Goal: Information Seeking & Learning: Learn about a topic

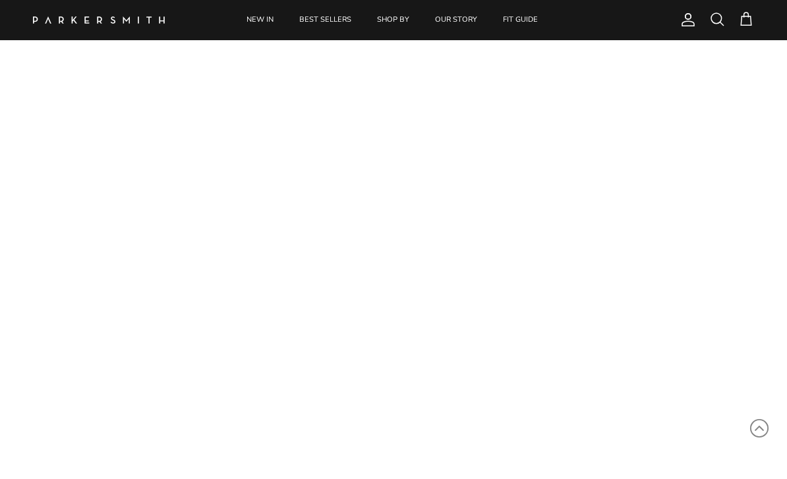
scroll to position [127, 0]
click at [263, 20] on link "NEW IN" at bounding box center [260, 20] width 51 height 40
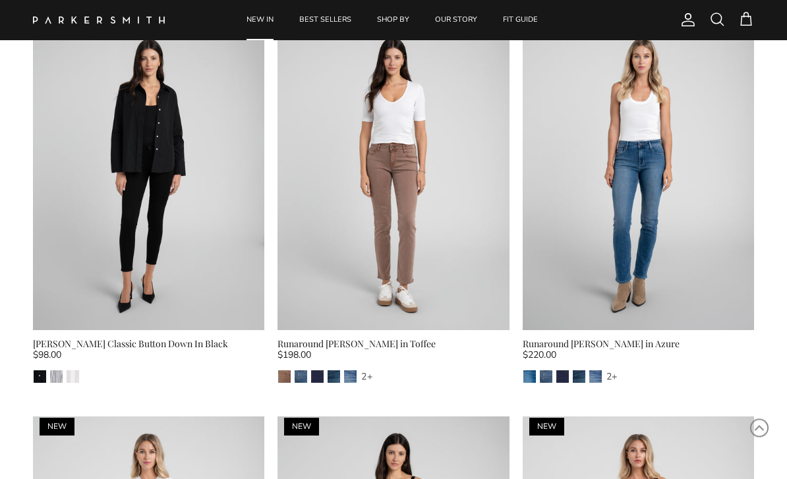
scroll to position [885, 0]
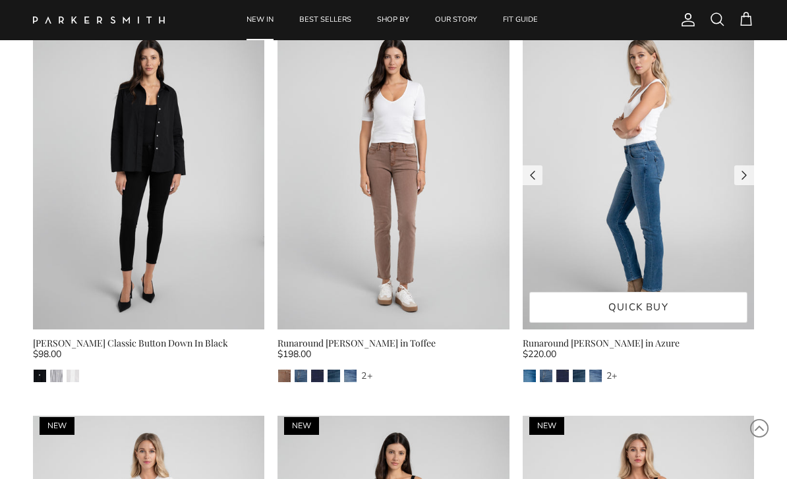
click at [649, 184] on img at bounding box center [638, 174] width 231 height 309
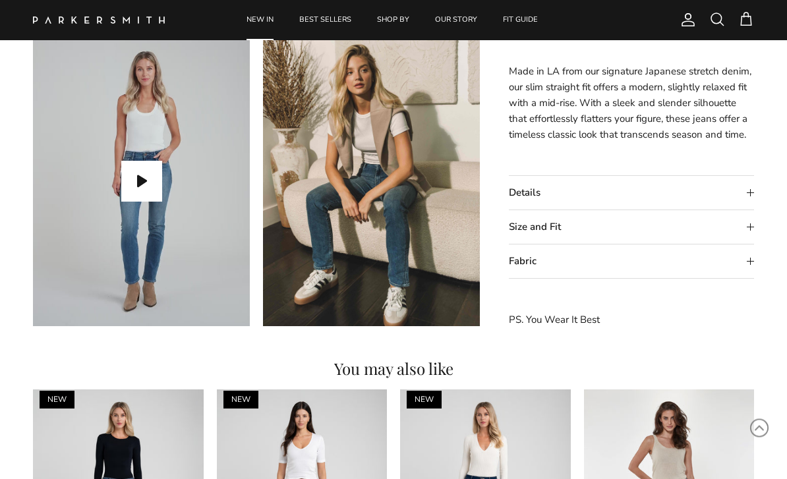
scroll to position [984, 0]
click at [613, 192] on summary "Details" at bounding box center [631, 193] width 245 height 34
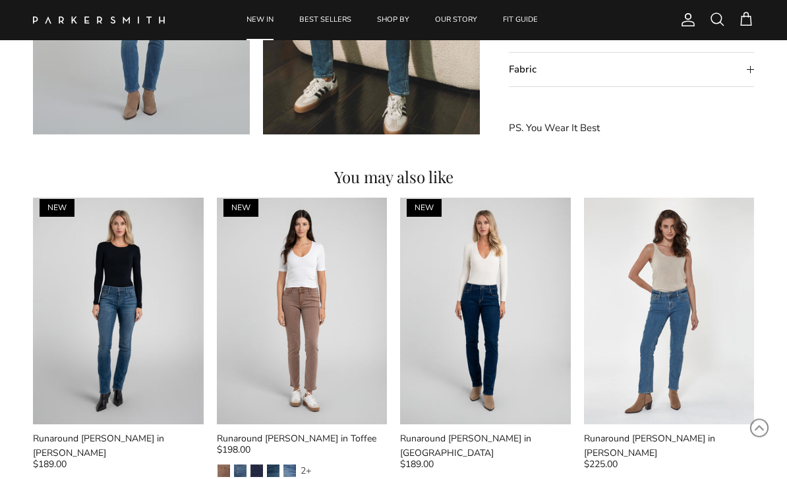
scroll to position [1175, 0]
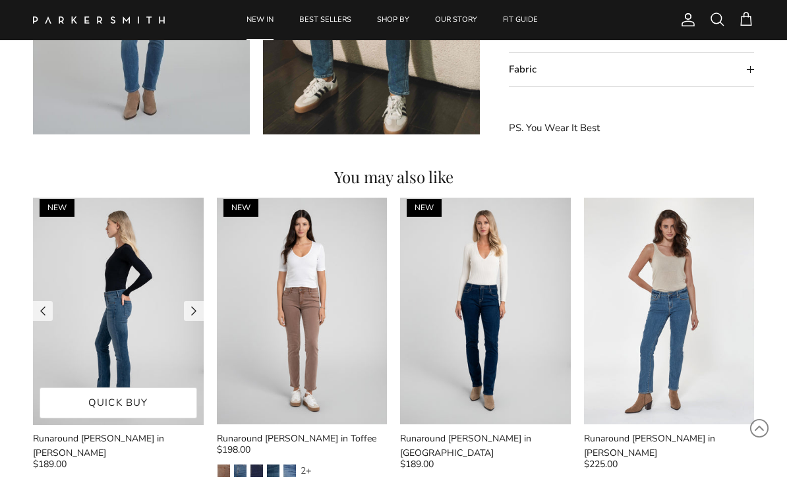
click at [126, 300] on img at bounding box center [118, 311] width 171 height 227
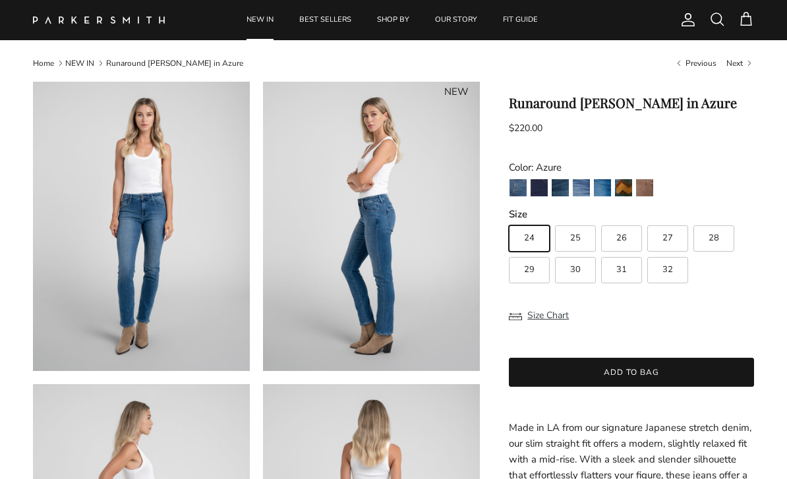
scroll to position [15, 0]
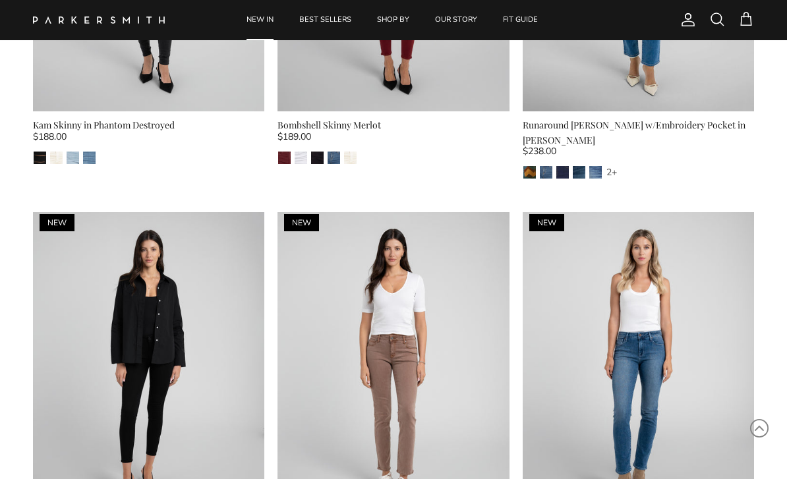
scroll to position [686, 0]
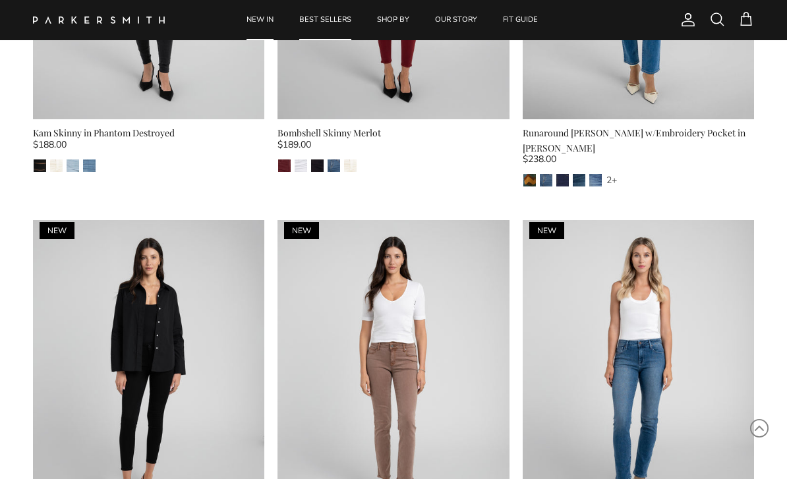
click at [332, 18] on link "BEST SELLERS" at bounding box center [325, 20] width 76 height 40
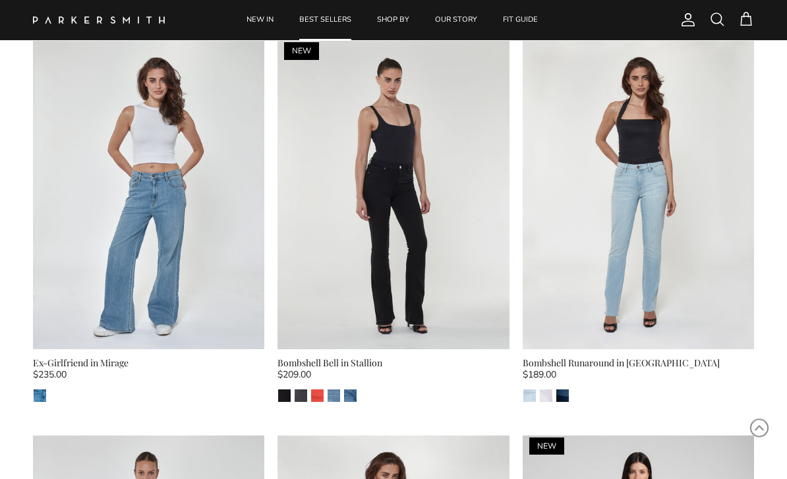
scroll to position [1275, 0]
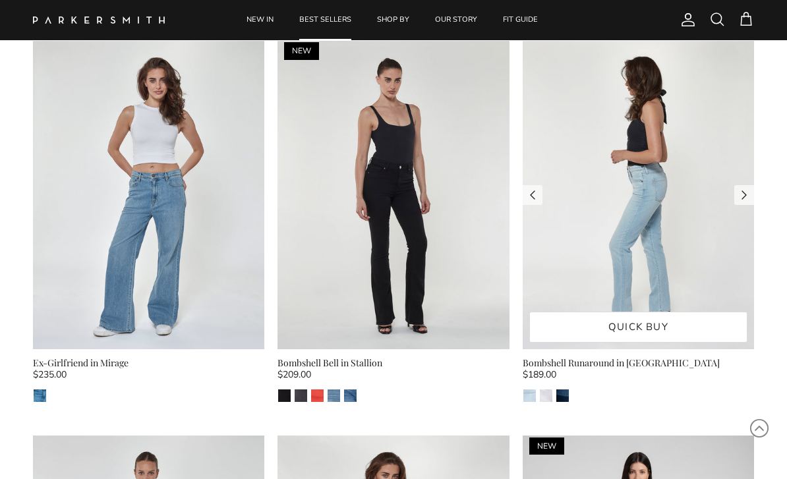
click at [639, 210] on img at bounding box center [638, 195] width 231 height 309
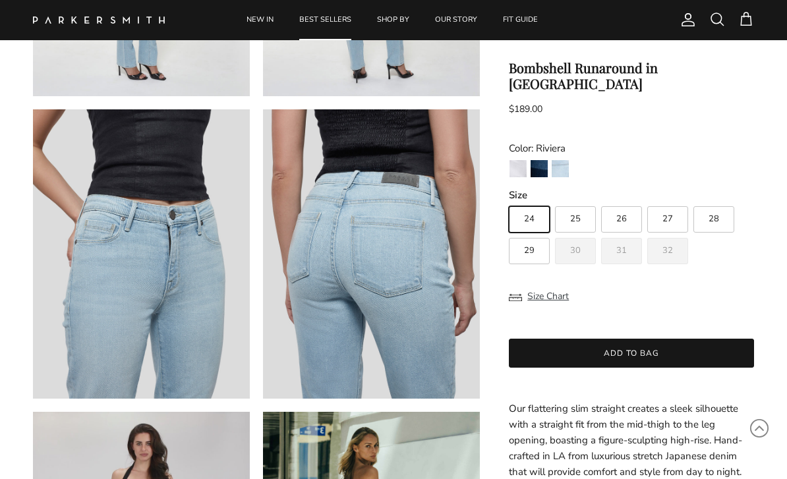
scroll to position [608, 0]
click at [567, 160] on img "Riviera" at bounding box center [560, 168] width 17 height 17
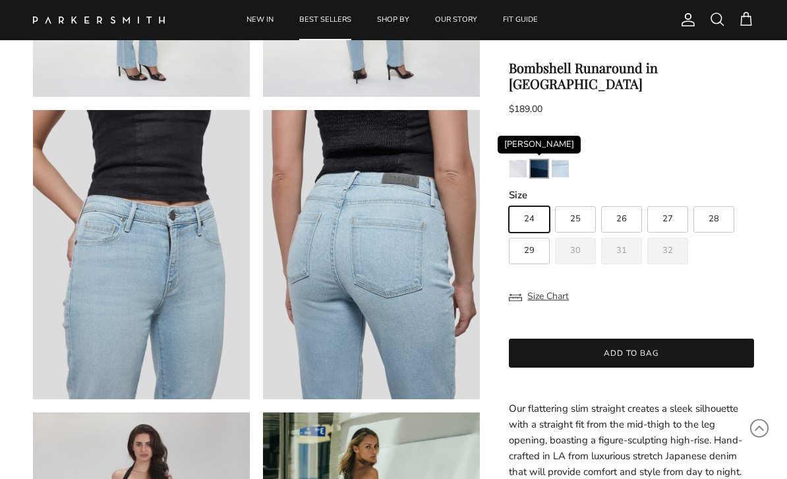
click at [541, 160] on img "Stevie" at bounding box center [539, 168] width 17 height 17
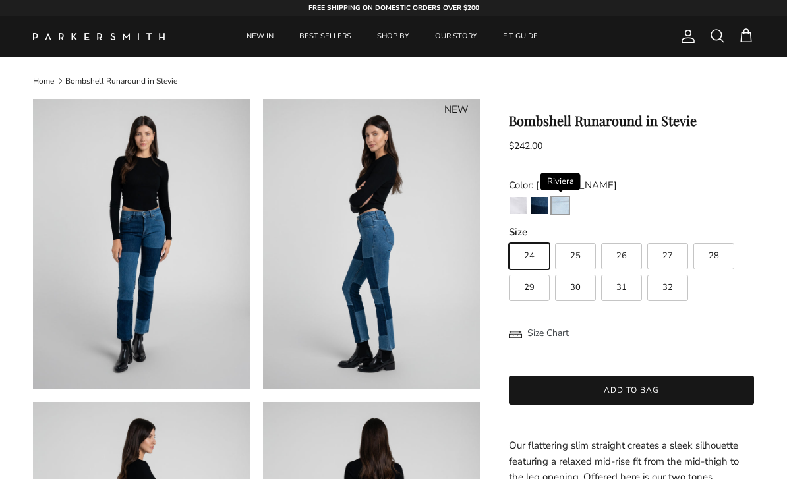
click at [565, 205] on img "Riviera" at bounding box center [560, 205] width 17 height 17
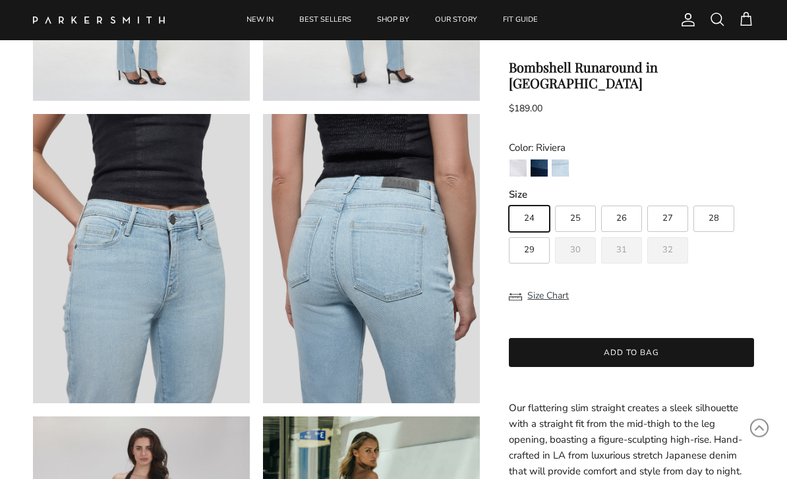
scroll to position [608, 0]
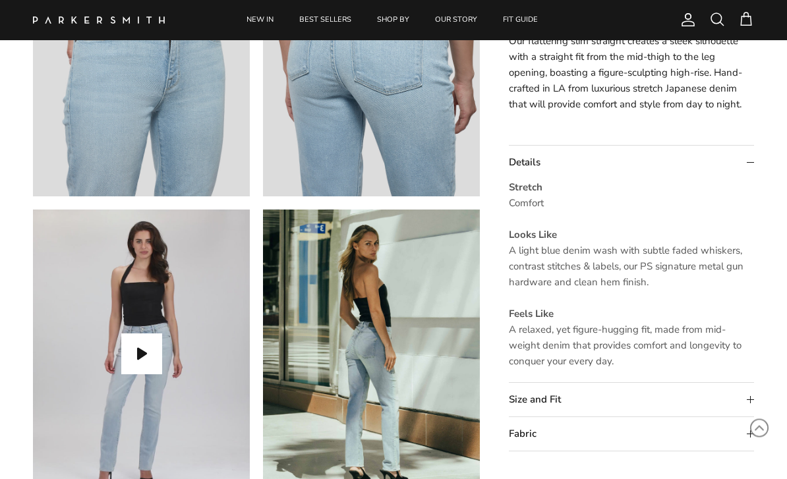
scroll to position [811, 0]
click at [588, 404] on summary "Size and Fit" at bounding box center [631, 400] width 245 height 34
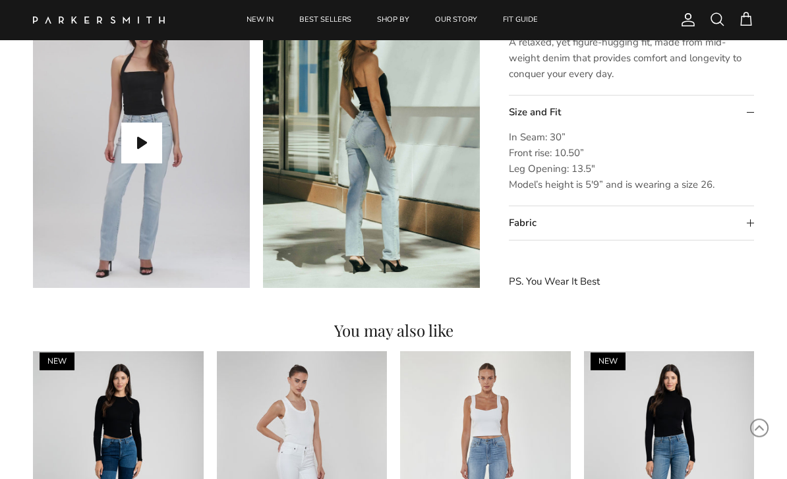
scroll to position [1022, 0]
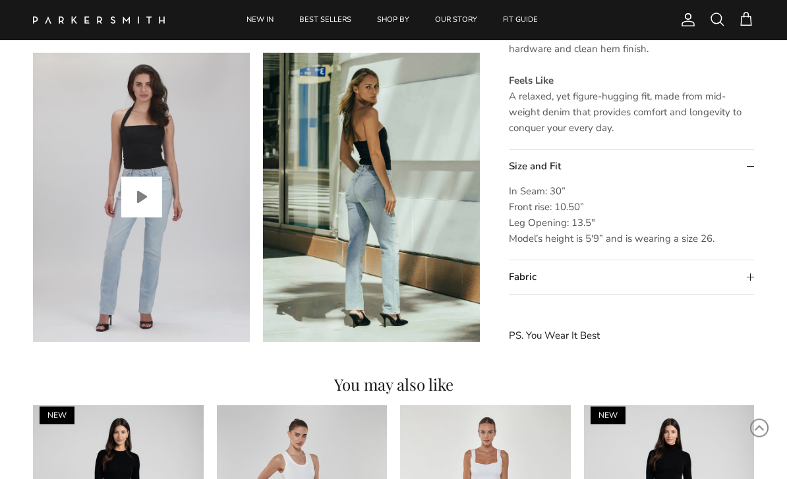
click at [139, 203] on button "Play video" at bounding box center [141, 197] width 41 height 41
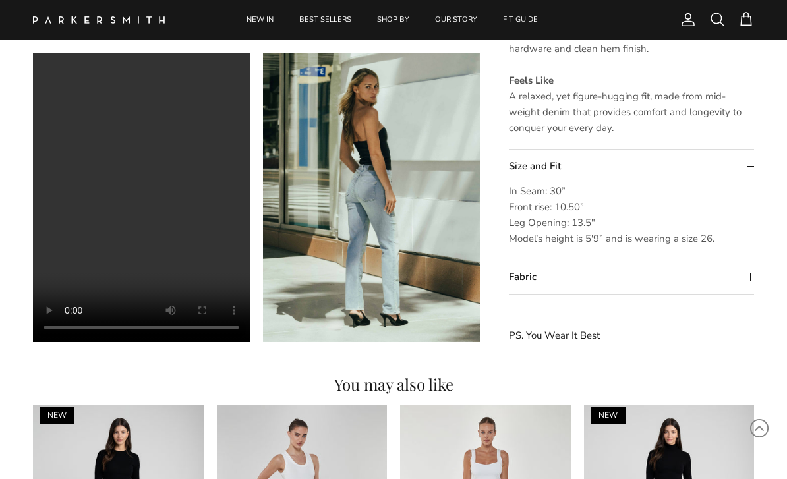
click at [178, 264] on video "Bombshell Runaround in Riviera" at bounding box center [141, 197] width 217 height 289
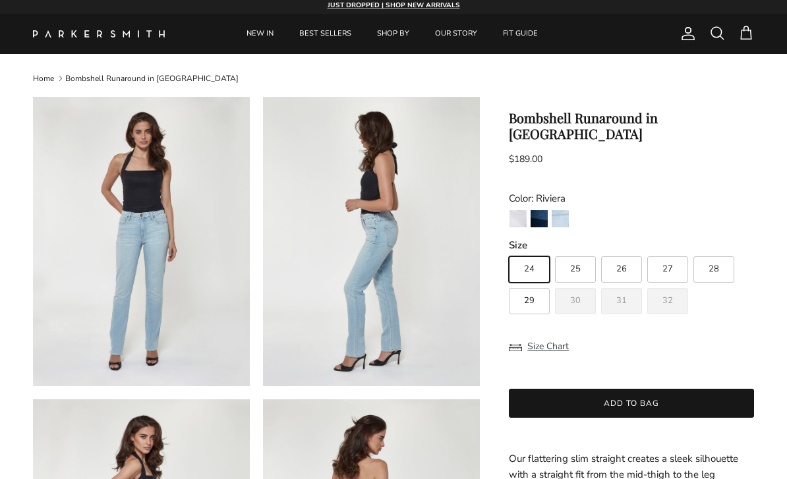
scroll to position [0, 0]
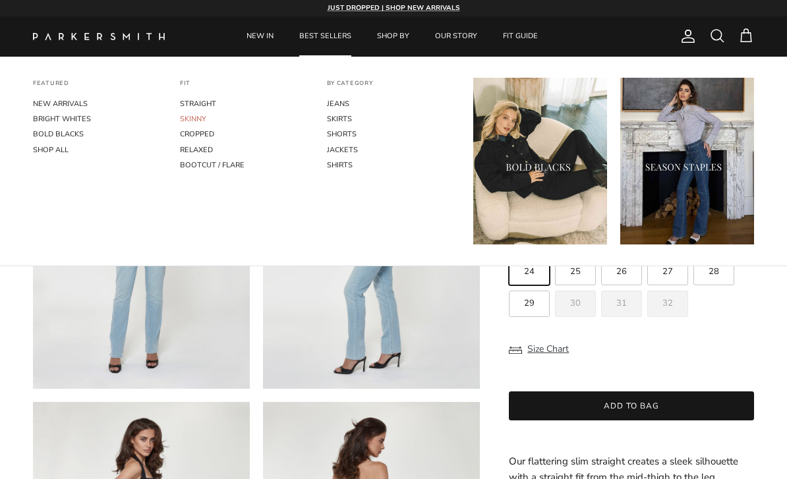
click at [196, 120] on link "SKINNY" at bounding box center [247, 118] width 134 height 15
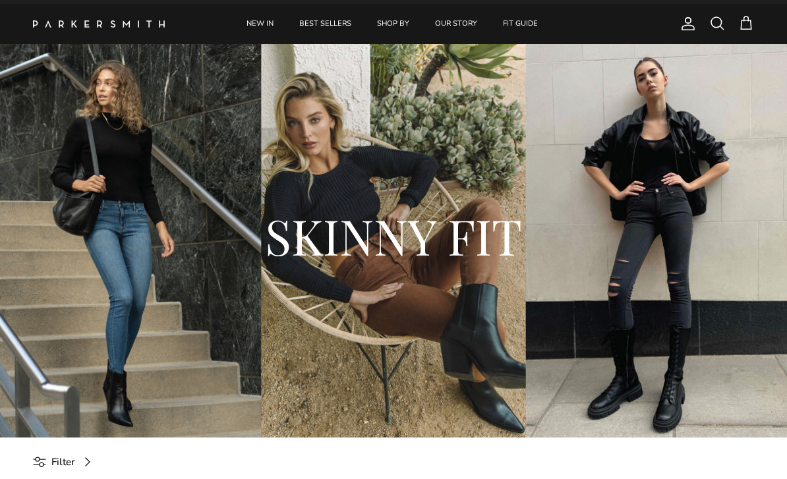
scroll to position [9, 0]
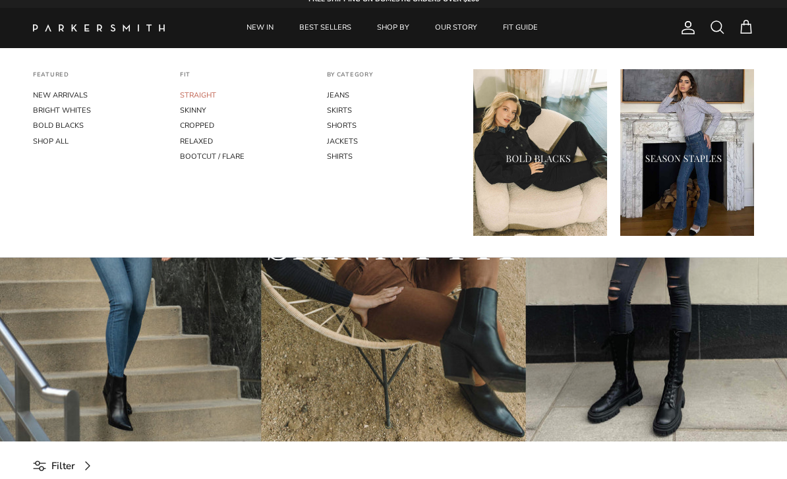
click at [213, 95] on link "STRAIGHT" at bounding box center [247, 95] width 134 height 15
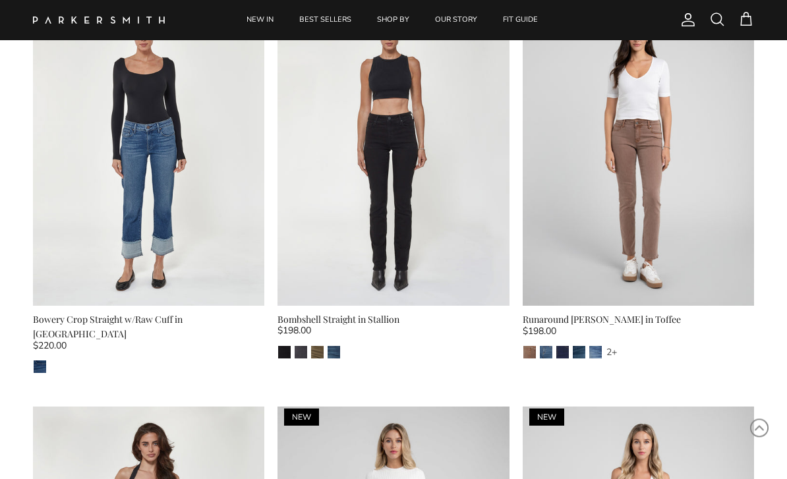
scroll to position [499, 0]
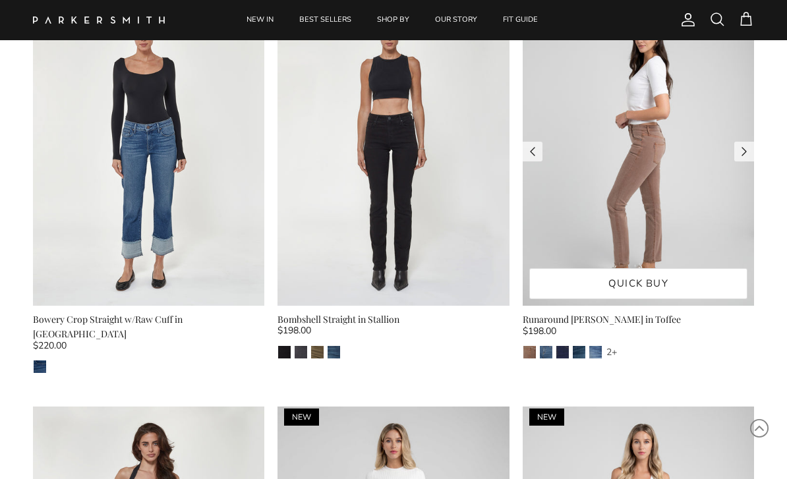
click at [648, 188] on img at bounding box center [638, 151] width 231 height 309
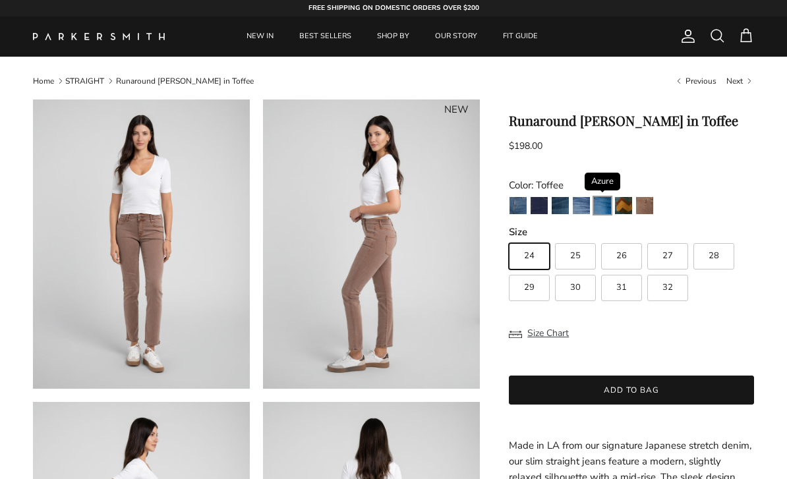
click at [602, 204] on img "Azure" at bounding box center [602, 205] width 17 height 17
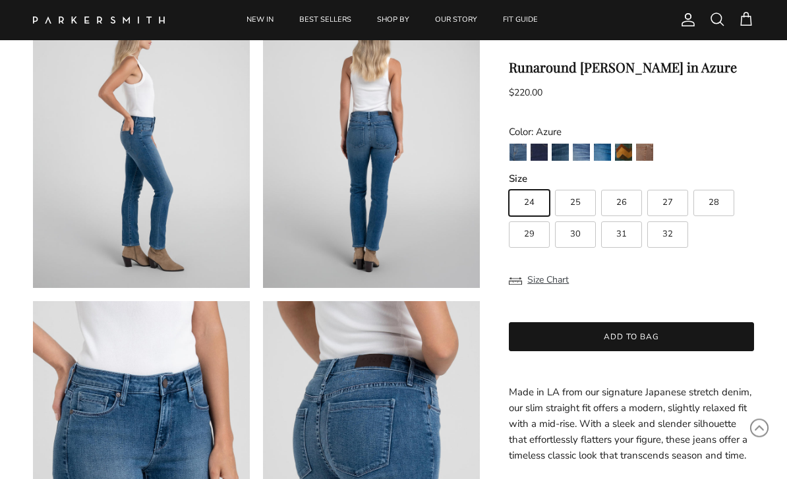
scroll to position [419, 0]
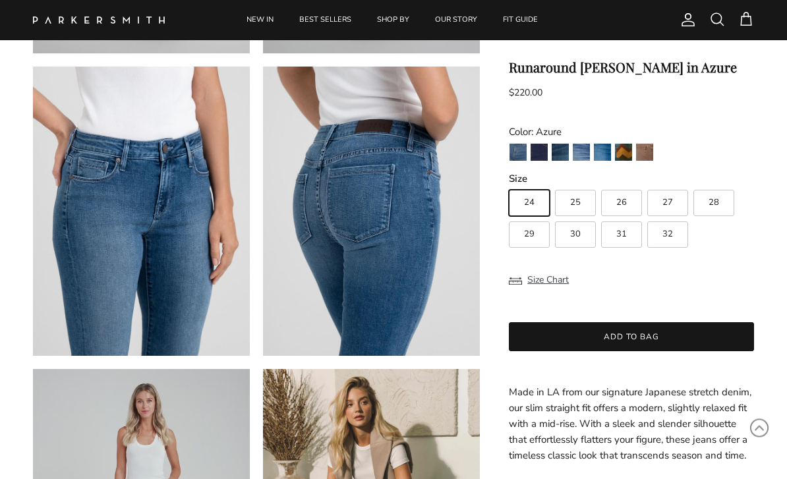
scroll to position [653, 0]
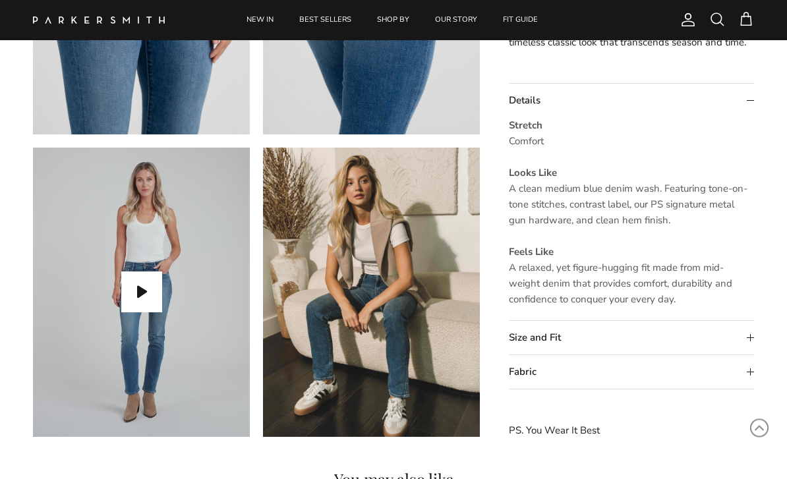
scroll to position [872, 0]
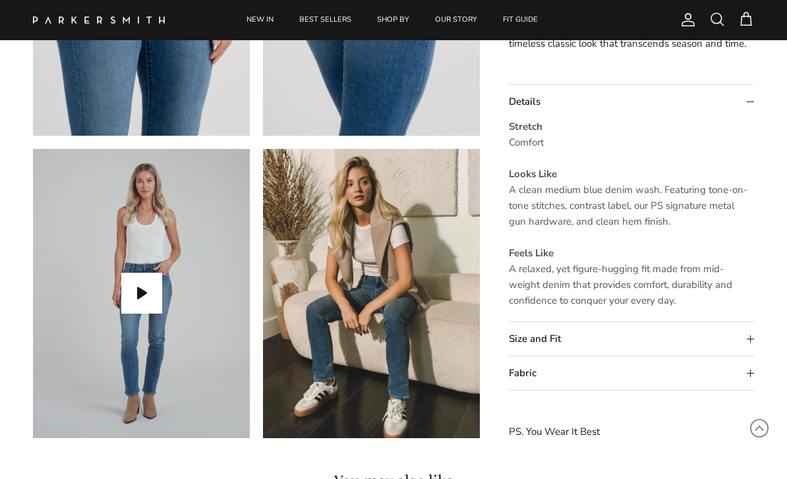
click at [601, 339] on summary "Size and Fit" at bounding box center [631, 339] width 245 height 34
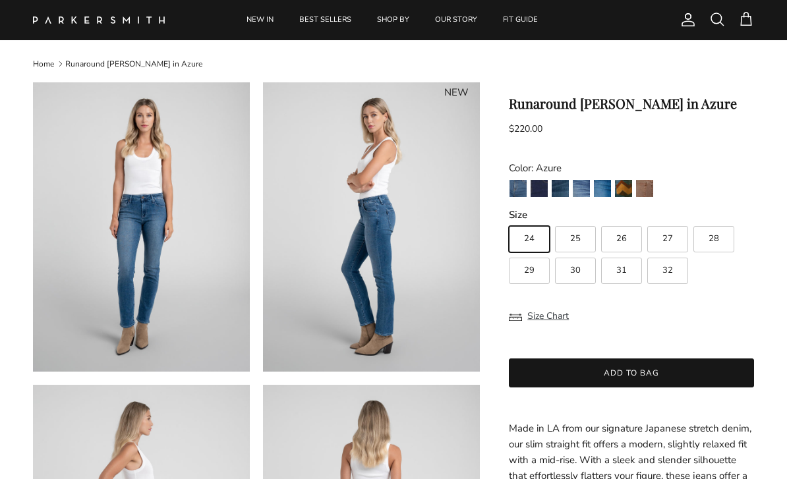
scroll to position [0, 0]
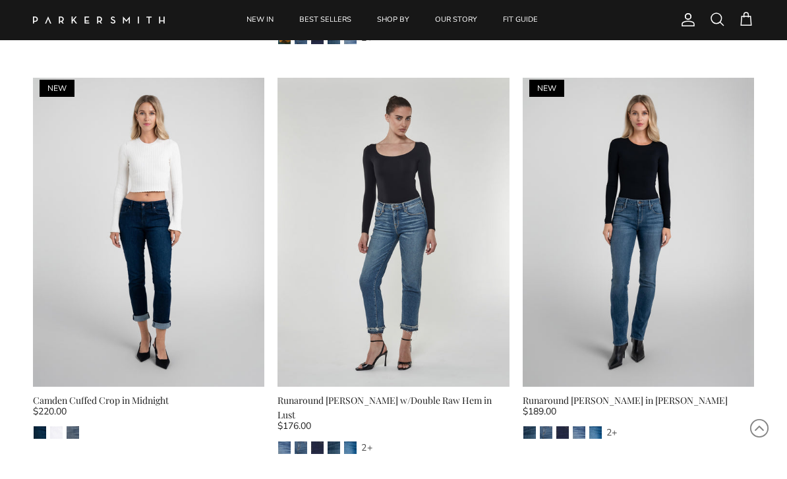
scroll to position [1238, 0]
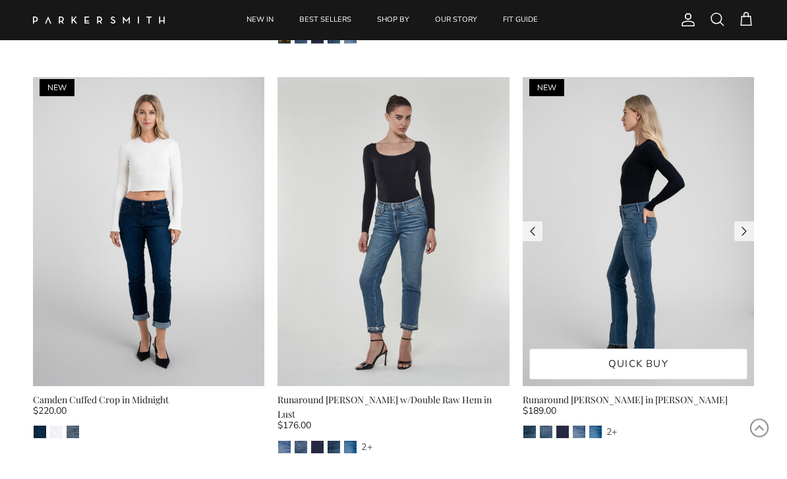
click at [655, 238] on img at bounding box center [638, 232] width 231 height 309
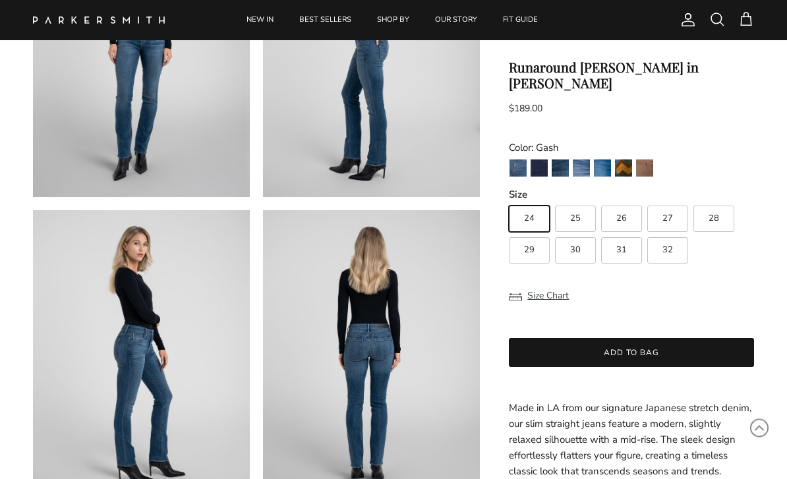
scroll to position [208, 0]
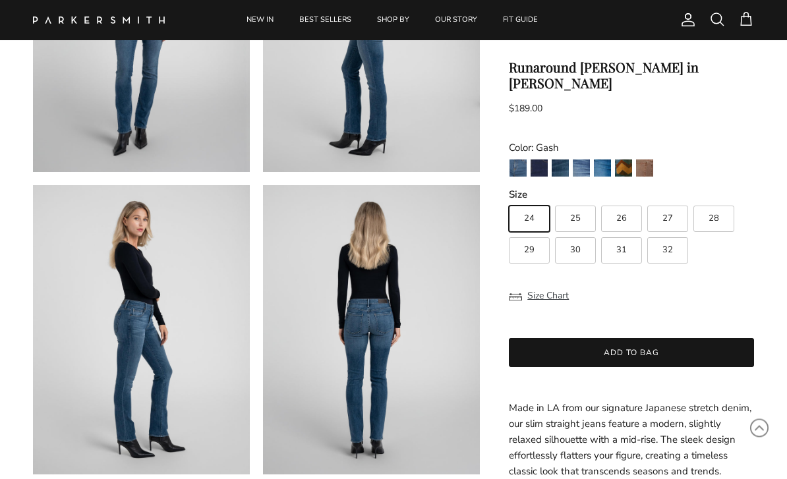
scroll to position [230, 0]
click at [767, 438] on icon "Scroll to Top" at bounding box center [759, 428] width 18 height 18
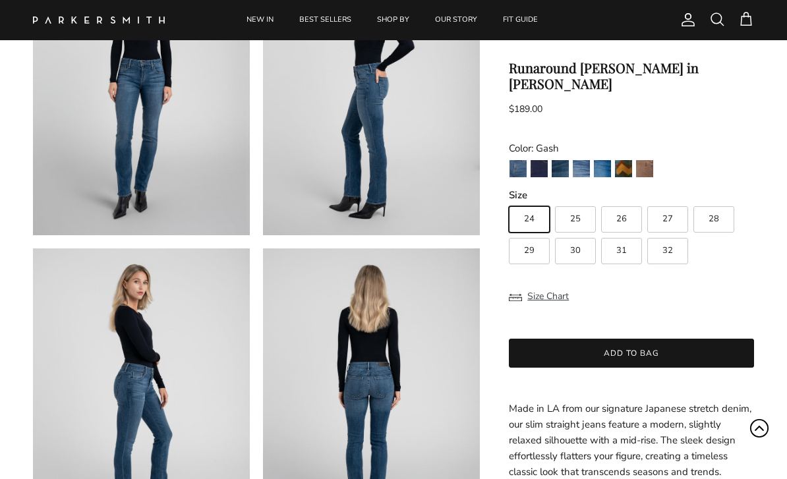
scroll to position [144, 0]
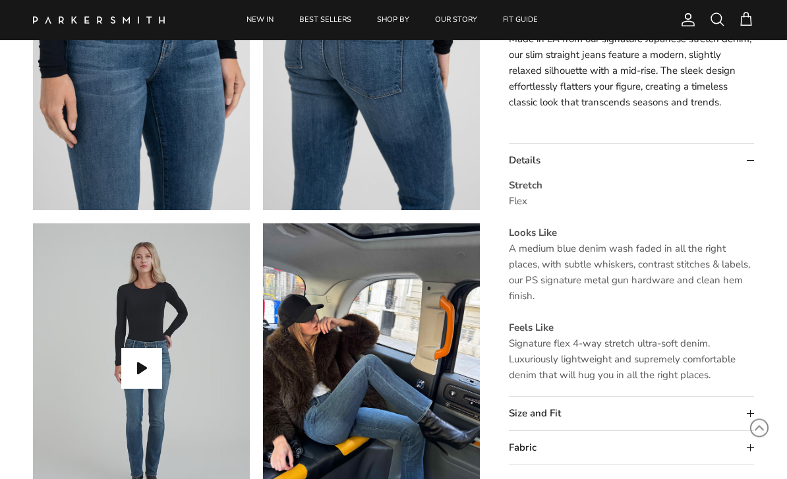
scroll to position [795, 0]
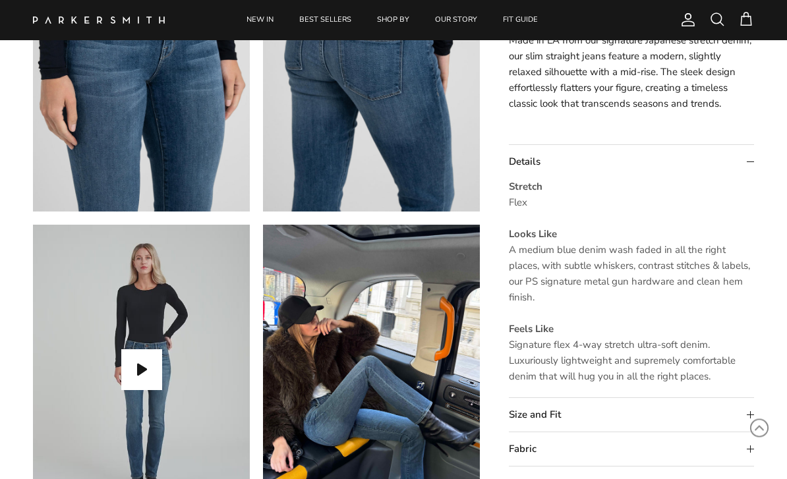
click at [601, 411] on summary "Size and Fit" at bounding box center [631, 416] width 245 height 34
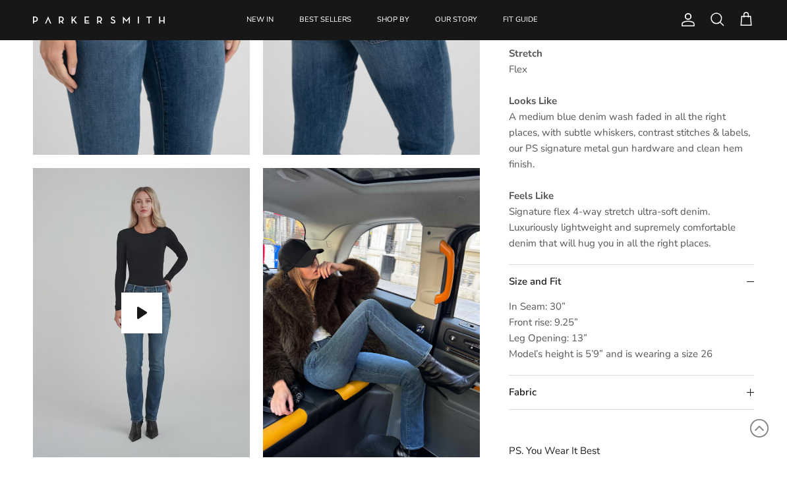
scroll to position [852, 0]
